Goal: Information Seeking & Learning: Learn about a topic

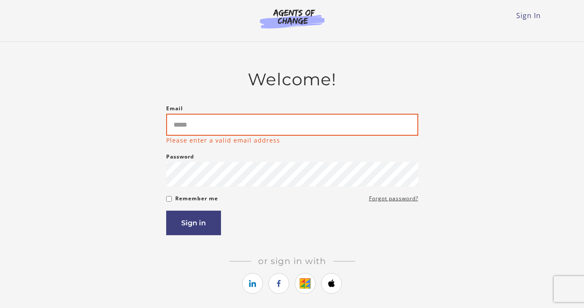
type input "**********"
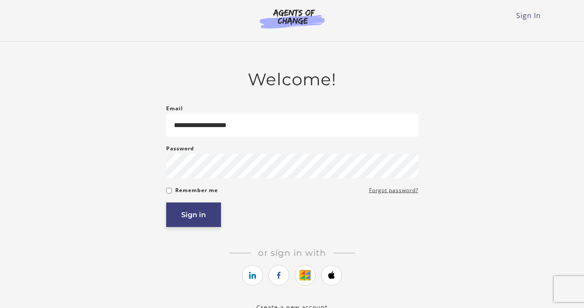
click at [191, 219] on button "Sign in" at bounding box center [193, 215] width 55 height 25
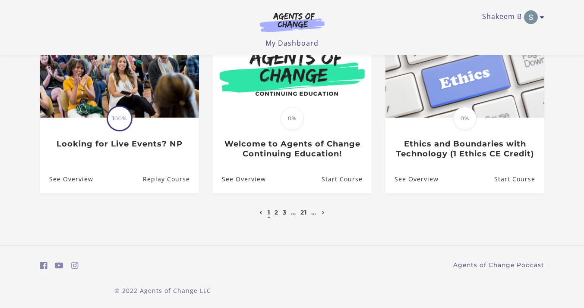
scroll to position [288, 0]
click at [276, 214] on link "2" at bounding box center [276, 213] width 4 height 8
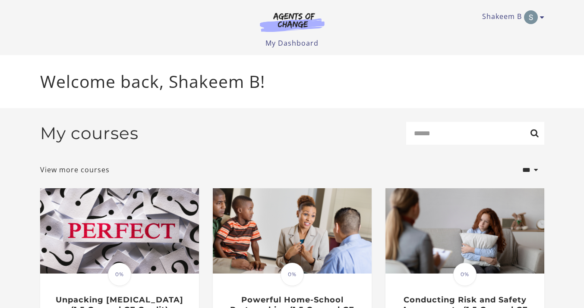
click at [276, 214] on img at bounding box center [292, 230] width 159 height 85
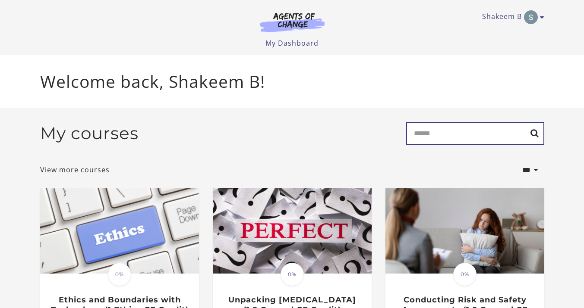
click at [442, 134] on input "Search" at bounding box center [475, 133] width 138 height 23
type input "*"
type input "********"
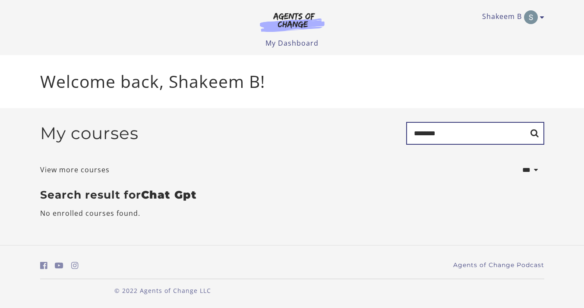
drag, startPoint x: 451, startPoint y: 135, endPoint x: 430, endPoint y: 134, distance: 21.2
click at [430, 134] on input "********" at bounding box center [475, 133] width 138 height 23
type input "****"
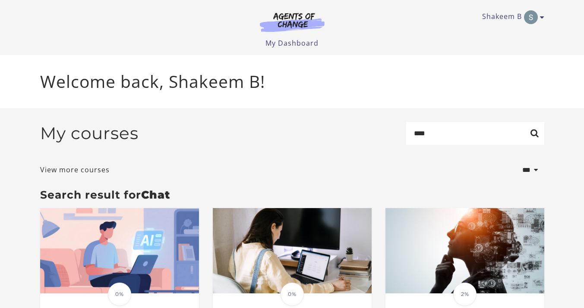
click at [565, 80] on div "Welcome back, Shakeem B!" at bounding box center [292, 81] width 584 height 53
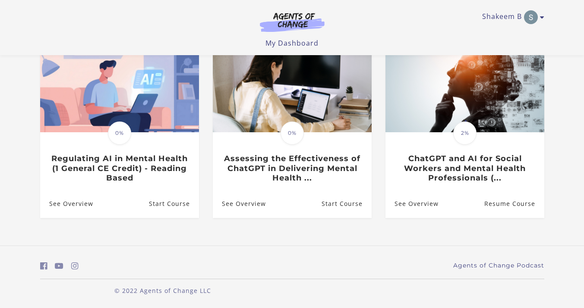
scroll to position [108, 0]
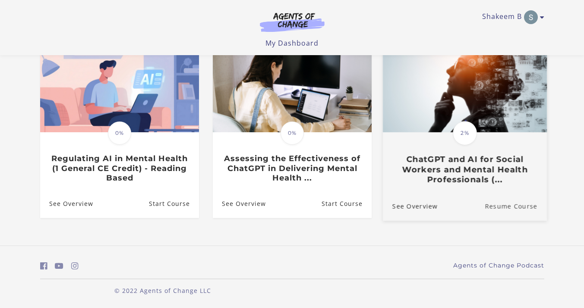
click at [495, 201] on link "Resume Course" at bounding box center [515, 206] width 62 height 29
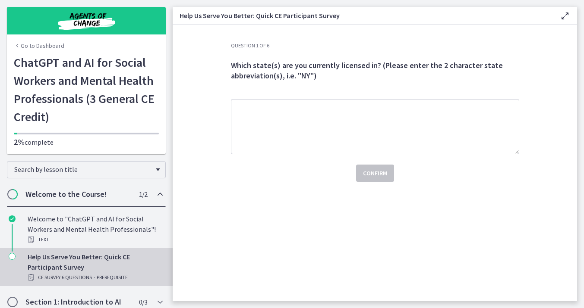
click at [278, 242] on div "Question 1 of 6 Which state(s) are you currently licensed in? (Please enter the…" at bounding box center [375, 171] width 302 height 259
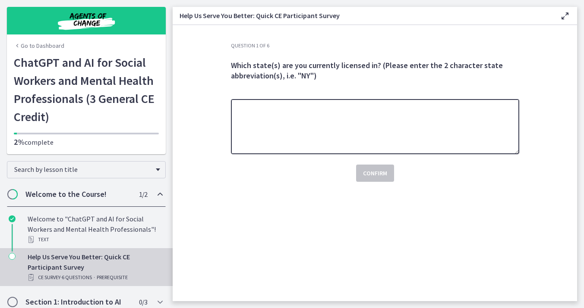
click at [289, 146] on textarea at bounding box center [375, 126] width 288 height 55
type textarea "**"
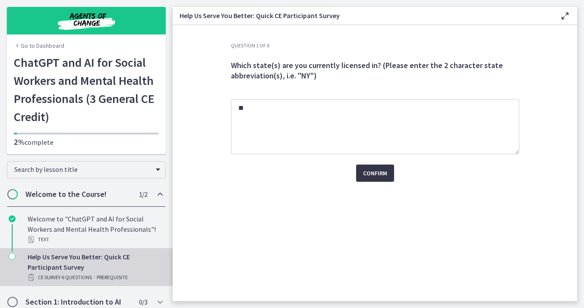
click at [370, 175] on span "Confirm" at bounding box center [375, 173] width 24 height 10
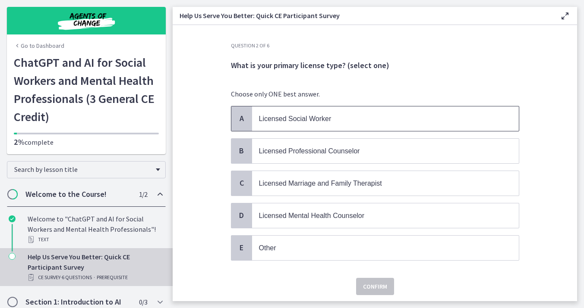
click at [293, 114] on p "Licensed Social Worker" at bounding box center [376, 118] width 235 height 11
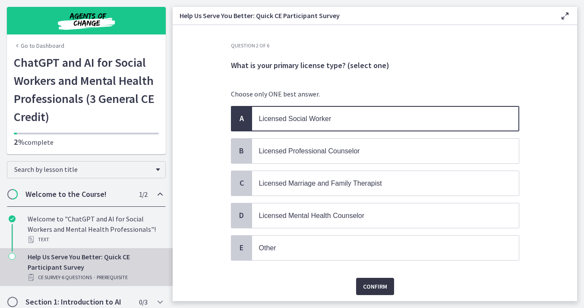
click at [367, 287] on span "Confirm" at bounding box center [375, 287] width 24 height 10
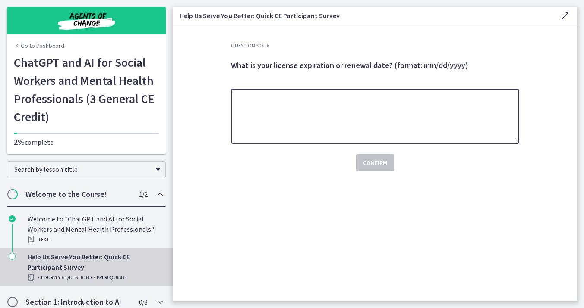
click at [289, 99] on textarea at bounding box center [375, 116] width 288 height 55
type textarea "**********"
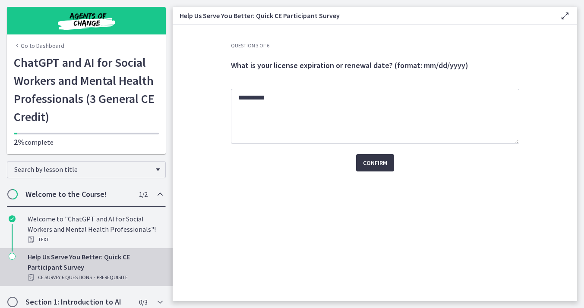
click at [379, 169] on button "Confirm" at bounding box center [375, 162] width 38 height 17
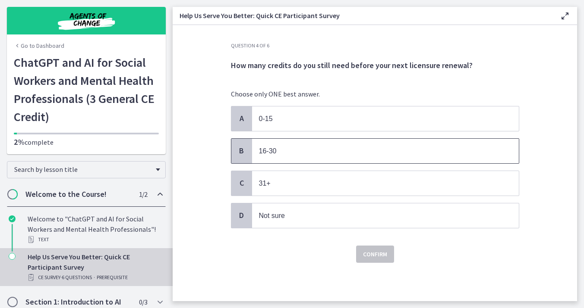
click at [275, 155] on p "16-30" at bounding box center [376, 151] width 235 height 11
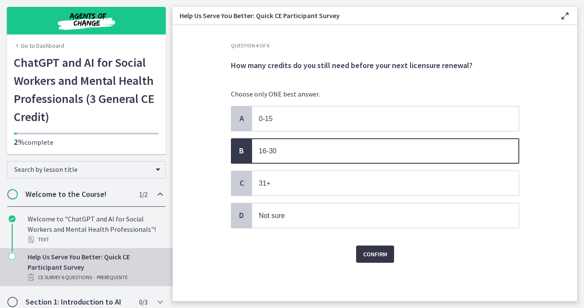
click at [369, 253] on span "Confirm" at bounding box center [375, 254] width 24 height 10
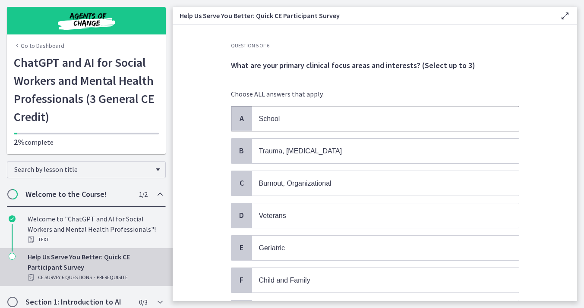
click at [334, 122] on p "School" at bounding box center [376, 118] width 235 height 11
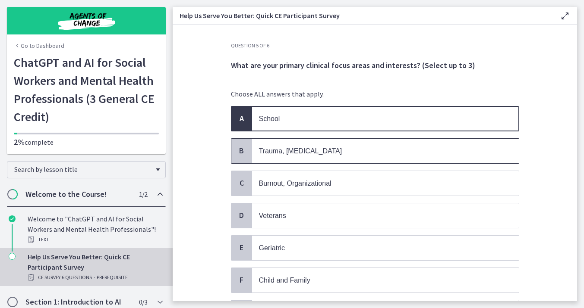
click at [326, 144] on span "Trauma, PTSD" at bounding box center [385, 151] width 267 height 25
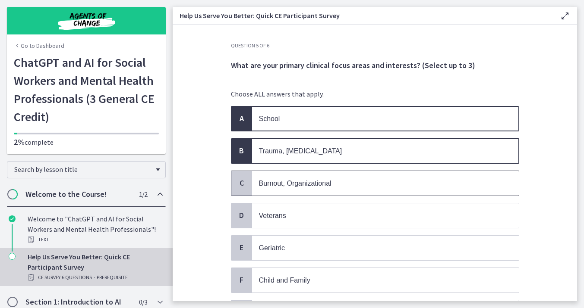
click at [318, 182] on span "Burnout, Organizational" at bounding box center [295, 183] width 72 height 7
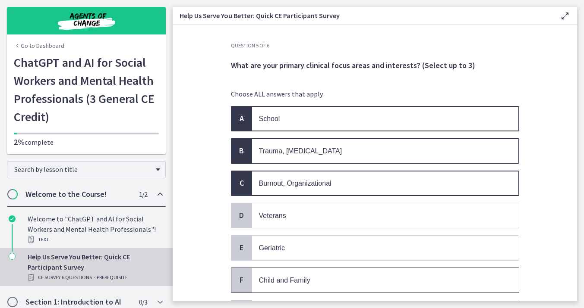
click at [349, 277] on p "Child and Family" at bounding box center [376, 280] width 235 height 11
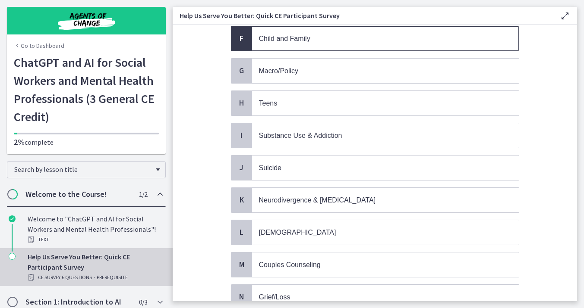
scroll to position [259, 0]
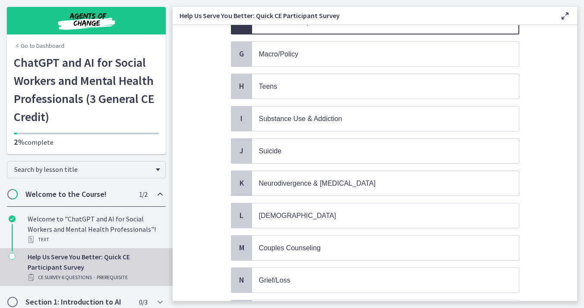
click at [294, 67] on div "A School B Trauma, PTSD C Burnout, Organizational D Veterans E Geriatric F Chil…" at bounding box center [375, 86] width 288 height 478
click at [292, 81] on p "Teens" at bounding box center [376, 86] width 235 height 11
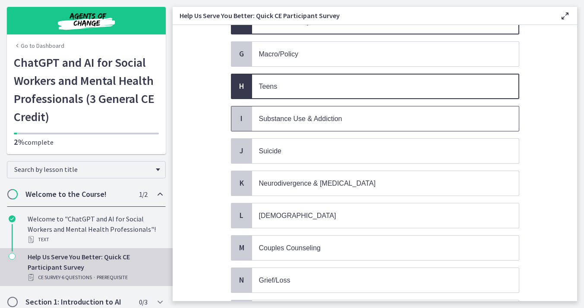
click at [280, 120] on span "Substance Use & Addiction" at bounding box center [385, 119] width 267 height 25
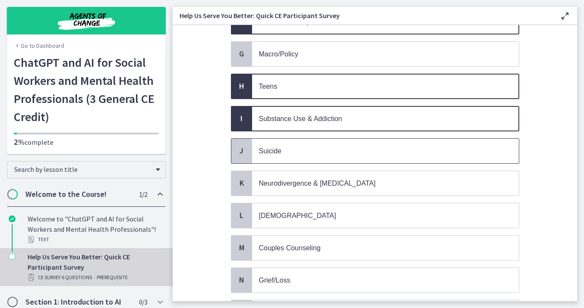
click at [272, 147] on span "Suicide" at bounding box center [270, 150] width 22 height 7
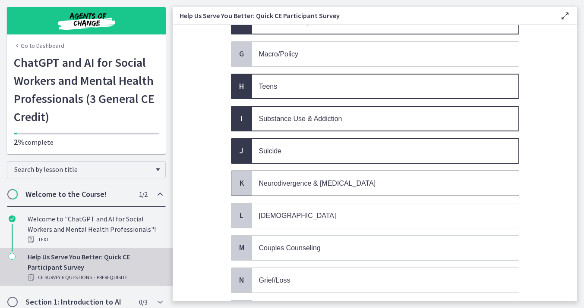
click at [271, 180] on span "Neurodivergence & Developmental Disorders" at bounding box center [317, 183] width 117 height 7
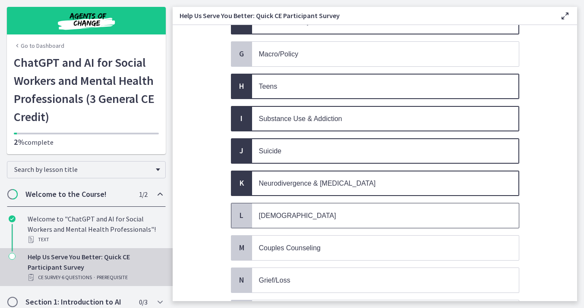
click at [250, 212] on div "L" at bounding box center [241, 216] width 21 height 25
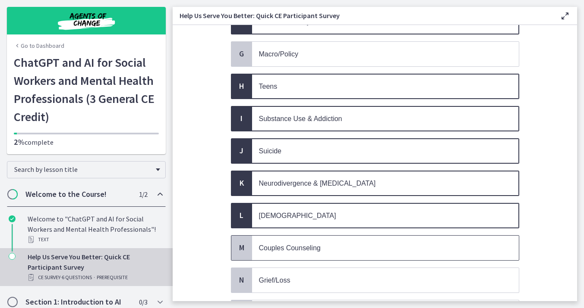
click at [255, 251] on span "Couples Counseling" at bounding box center [385, 248] width 267 height 25
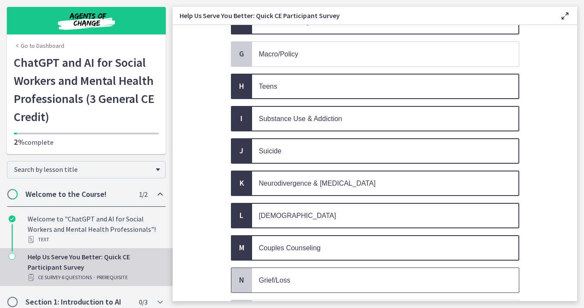
click at [257, 273] on span "Grief/Loss" at bounding box center [385, 280] width 267 height 25
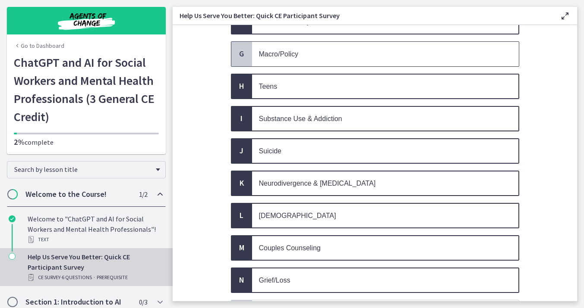
click at [273, 61] on span "Macro/Policy" at bounding box center [385, 54] width 267 height 25
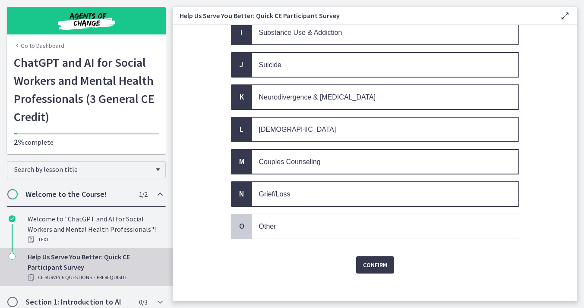
scroll to position [345, 0]
click at [371, 260] on span "Confirm" at bounding box center [375, 265] width 24 height 10
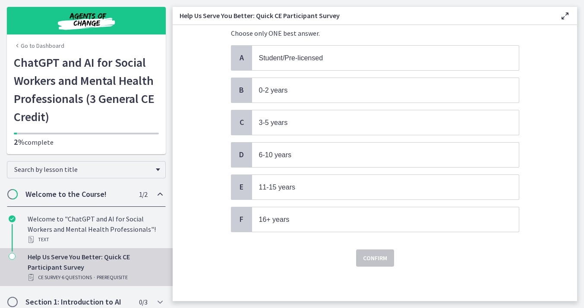
scroll to position [0, 0]
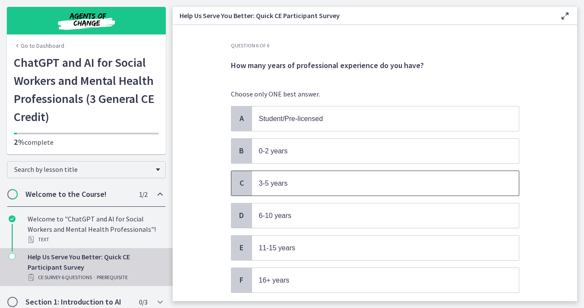
click at [283, 180] on span "3-5 years" at bounding box center [273, 183] width 29 height 7
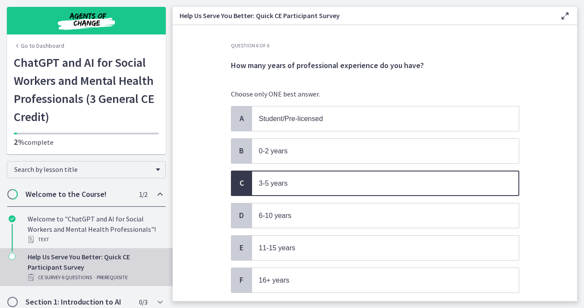
click at [559, 183] on section "Question 6 of 6 How many years of professional experience do you have? Choose o…" at bounding box center [375, 163] width 404 height 276
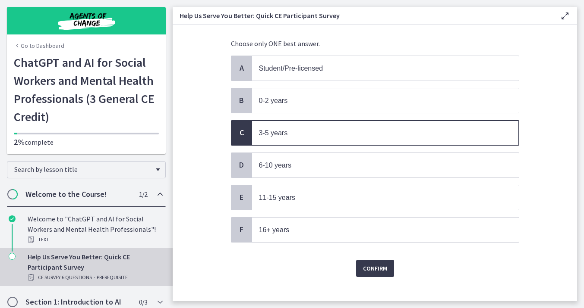
scroll to position [52, 0]
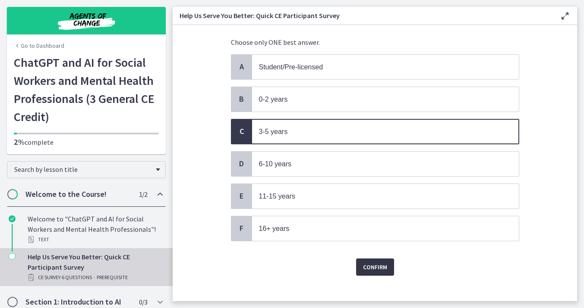
click at [379, 262] on span "Confirm" at bounding box center [375, 267] width 24 height 10
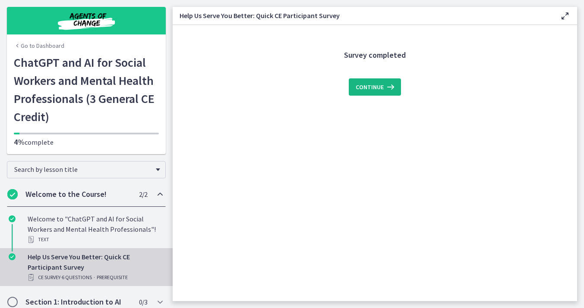
scroll to position [0, 0]
click at [373, 90] on span "Continue" at bounding box center [369, 87] width 28 height 10
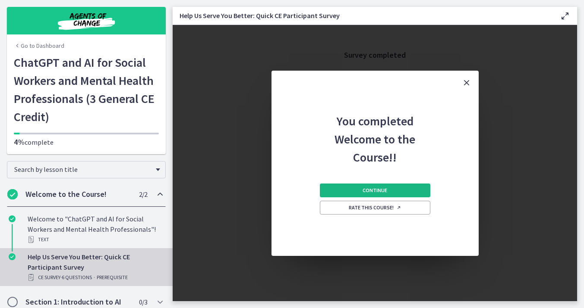
click at [361, 190] on button "Continue" at bounding box center [375, 191] width 110 height 14
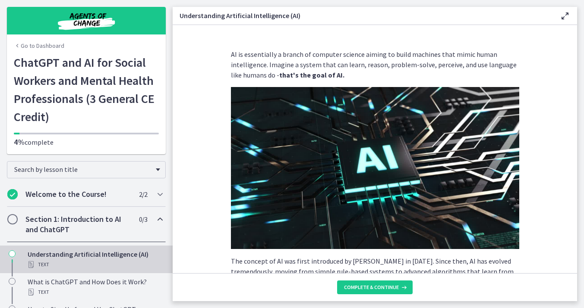
drag, startPoint x: 170, startPoint y: 269, endPoint x: 194, endPoint y: 245, distance: 33.6
click at [194, 245] on section "AI is essentially a branch of computer science aiming to build machines that mi…" at bounding box center [375, 149] width 404 height 248
click at [434, 260] on p "The concept of AI was first introduced by John McCarthy in 1956. Since then, AI…" at bounding box center [375, 271] width 288 height 31
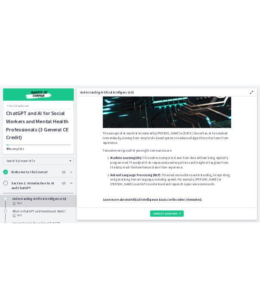
scroll to position [155, 0]
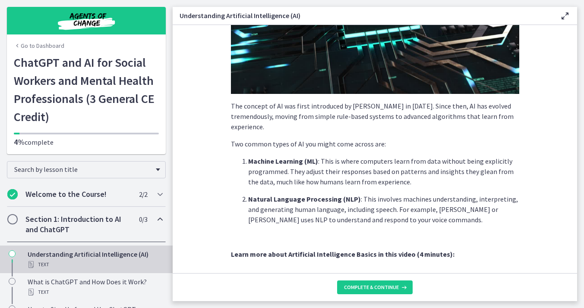
click at [433, 153] on div "AI is essentially a branch of computer science aiming to build machines that mi…" at bounding box center [375, 178] width 288 height 569
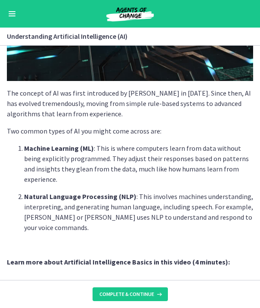
click at [234, 192] on p "Natural Language Processing (NLP) : This involves machines understanding, inter…" at bounding box center [138, 211] width 229 height 41
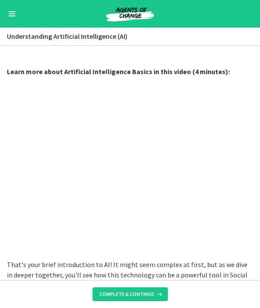
scroll to position [359, 0]
